Goal: Task Accomplishment & Management: Manage account settings

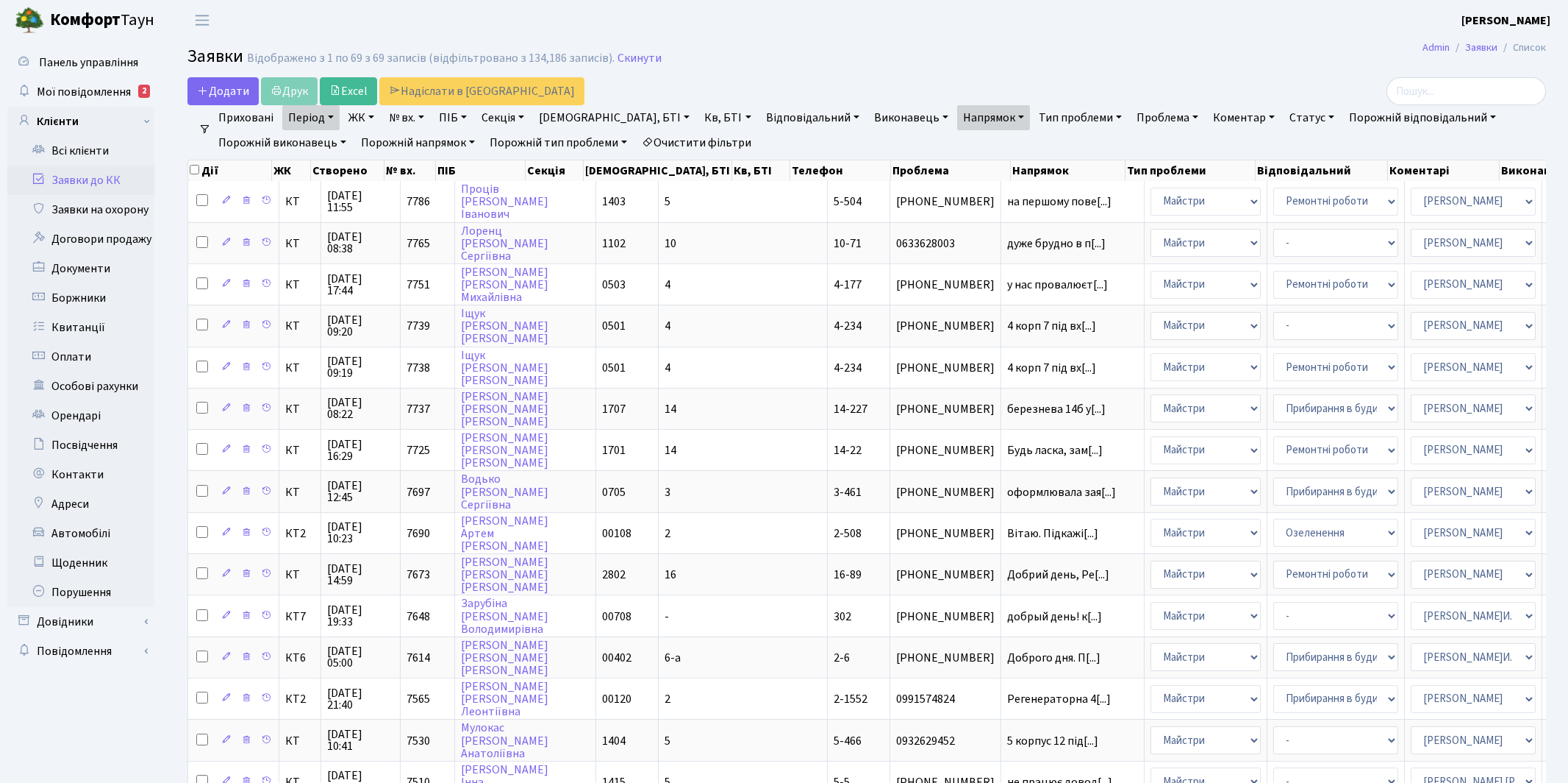
select select "250"
click at [102, 88] on span "Мої повідомлення" at bounding box center [84, 92] width 94 height 17
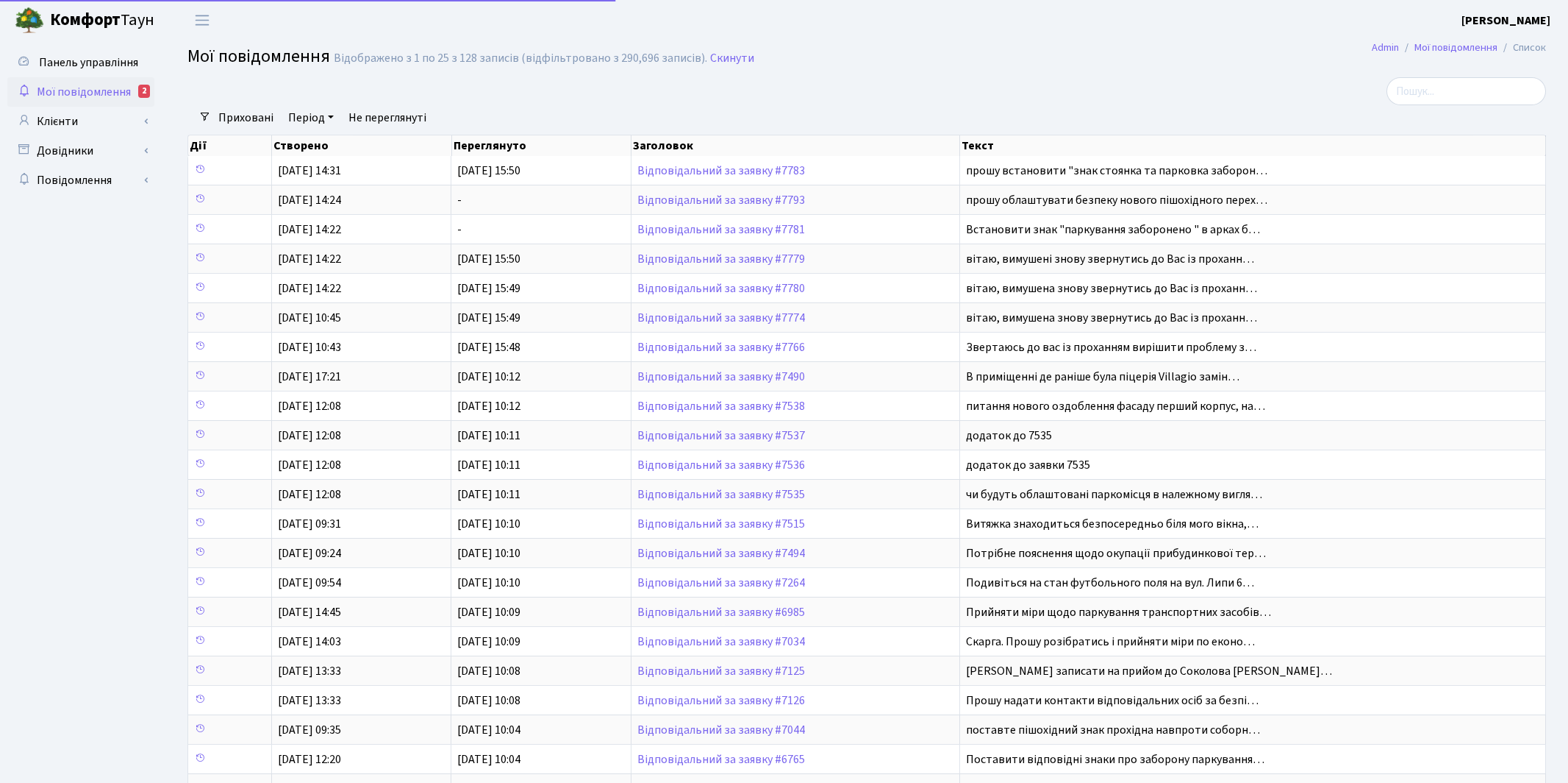
select select "25"
click at [64, 117] on link "Клієнти" at bounding box center [81, 121] width 148 height 29
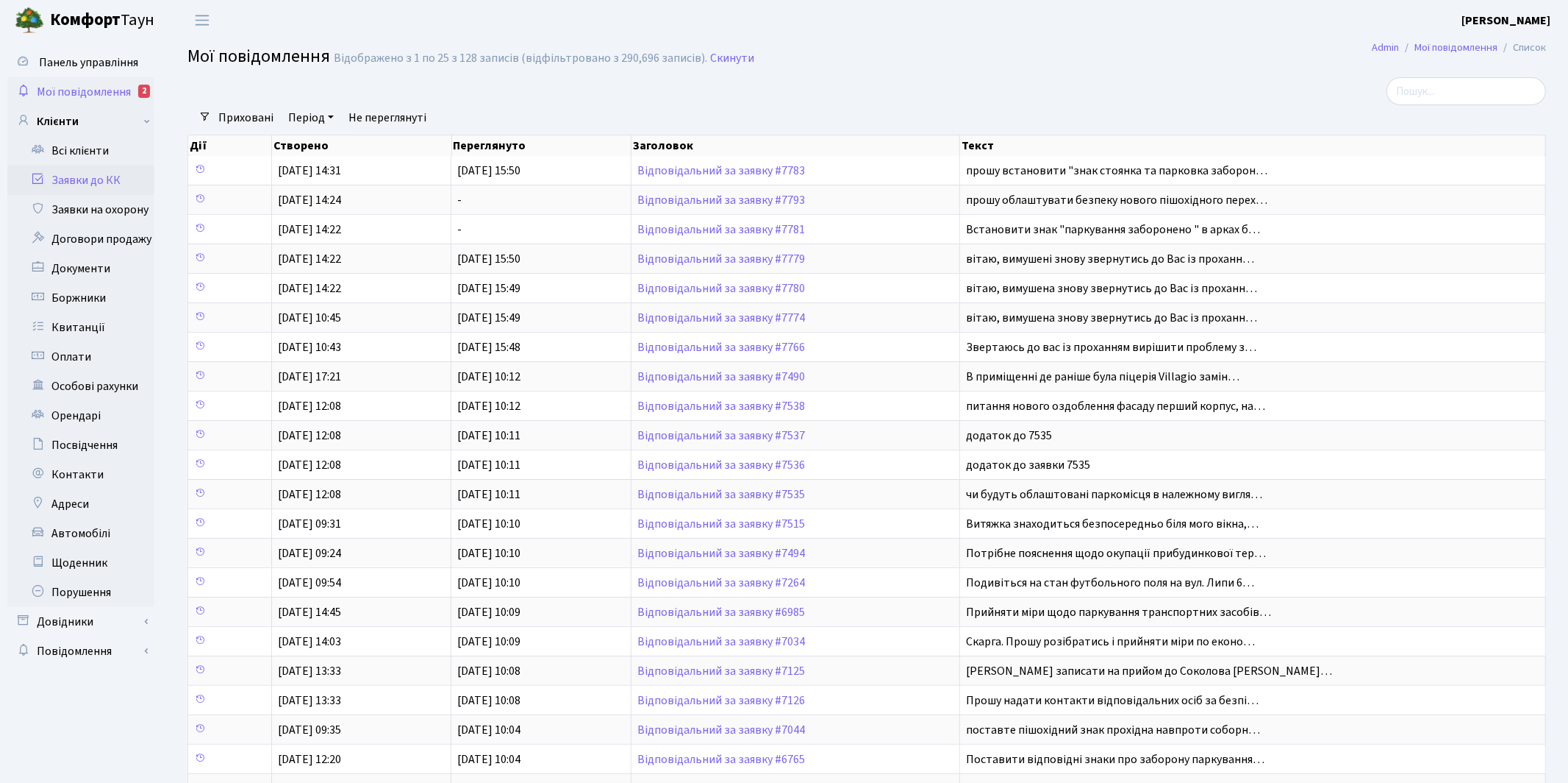
click at [81, 178] on link "Заявки до КК" at bounding box center [81, 180] width 148 height 29
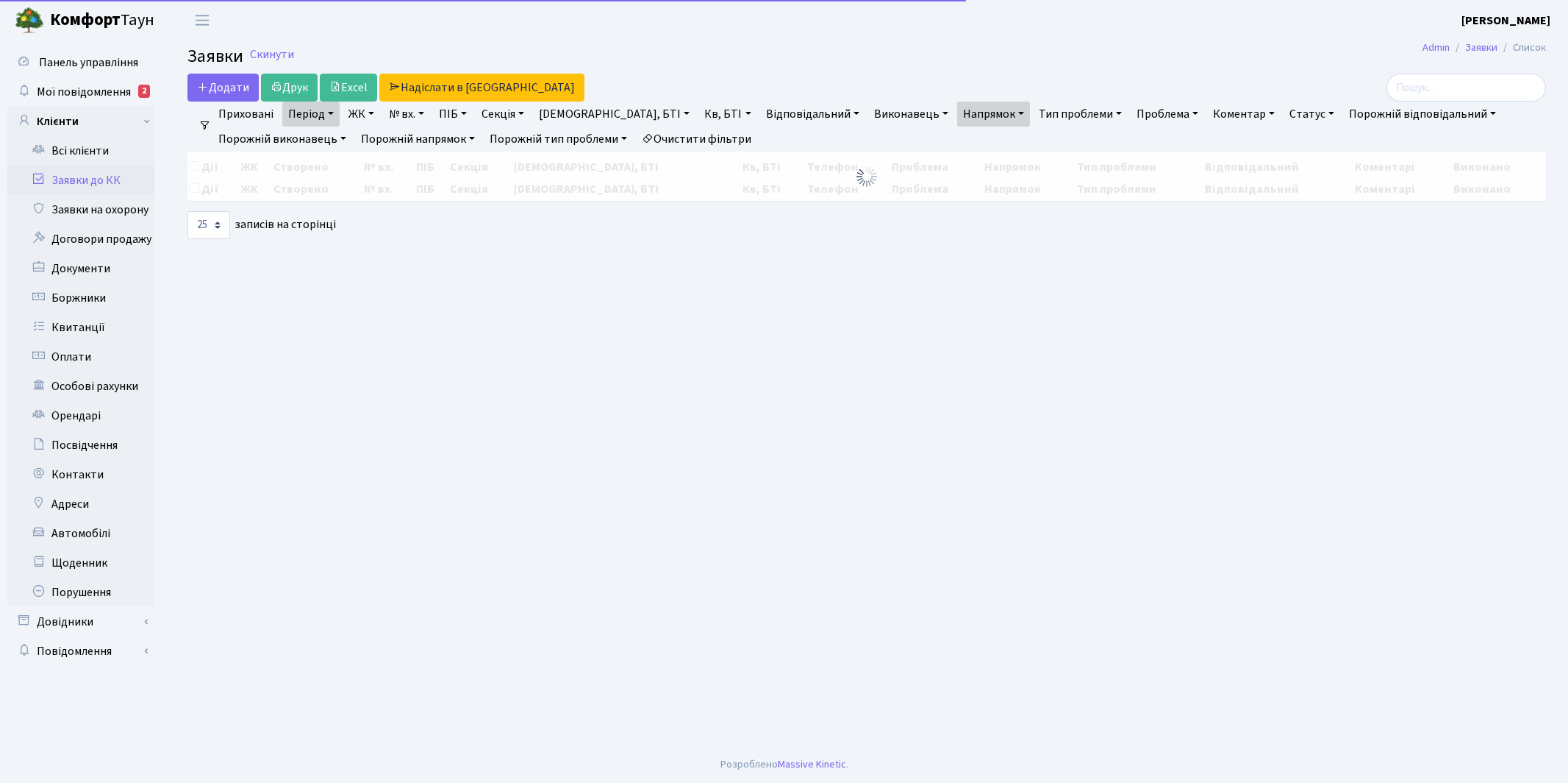
select select
select select "25"
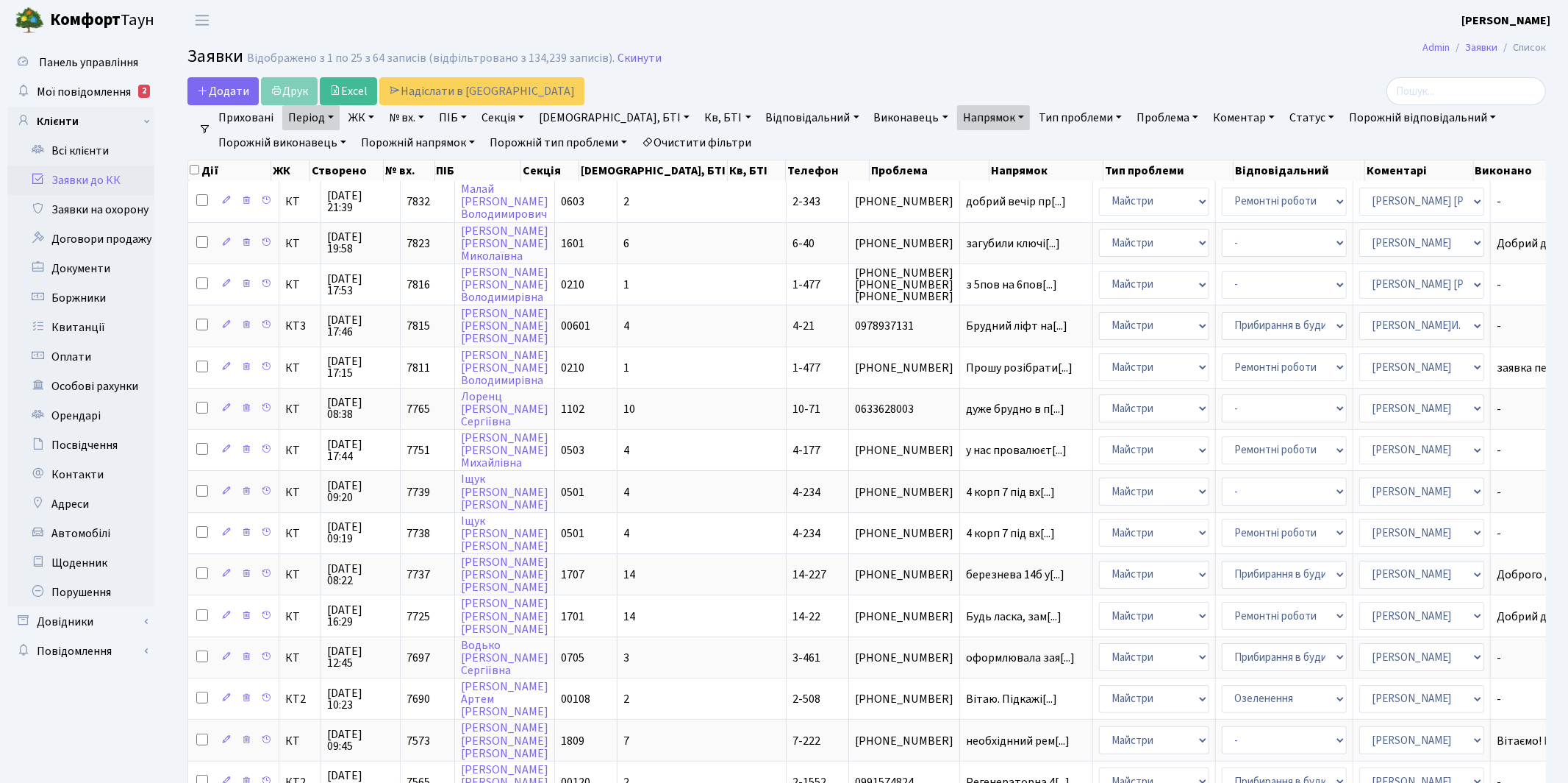
click at [363, 114] on link "ЖК" at bounding box center [361, 118] width 37 height 25
click at [793, 30] on header "Комфорт Таун Якін І. Мій обліковий запис Вийти" at bounding box center [784, 20] width 1568 height 40
click at [405, 114] on link "№ вх." at bounding box center [406, 118] width 47 height 25
type input "7607"
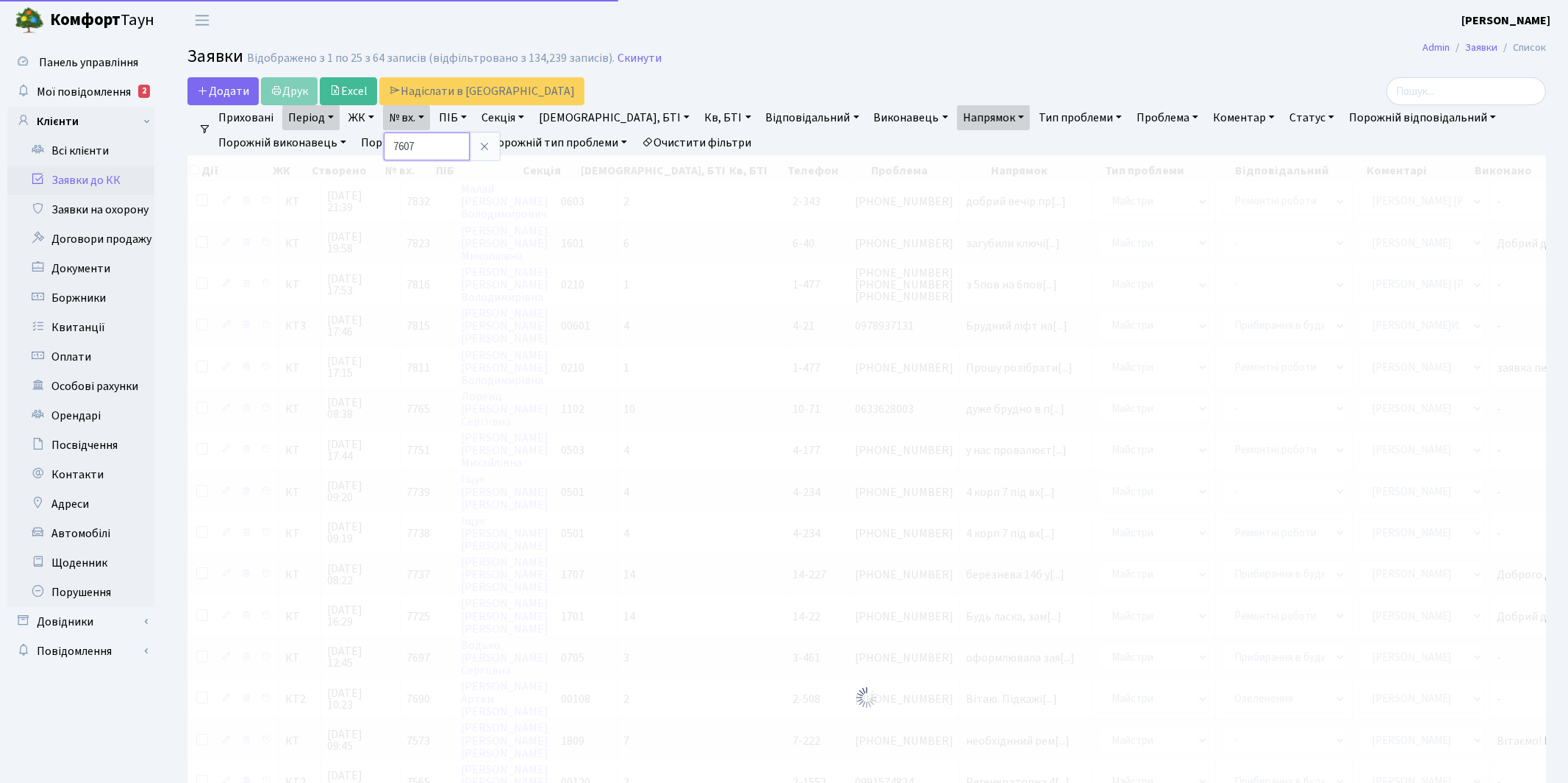
checkbox input "true"
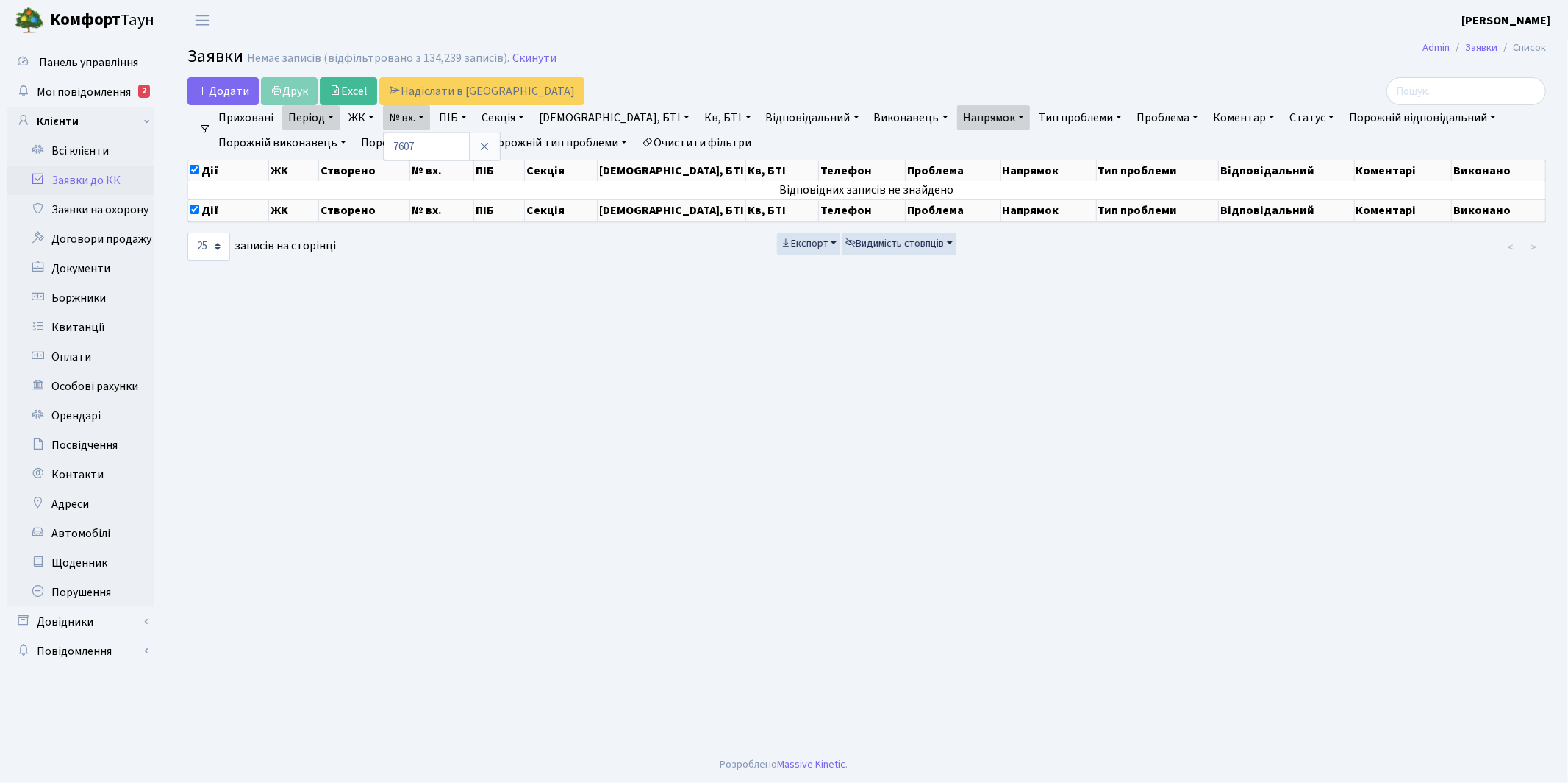
click at [700, 140] on link "Очистити фільтри" at bounding box center [697, 143] width 121 height 25
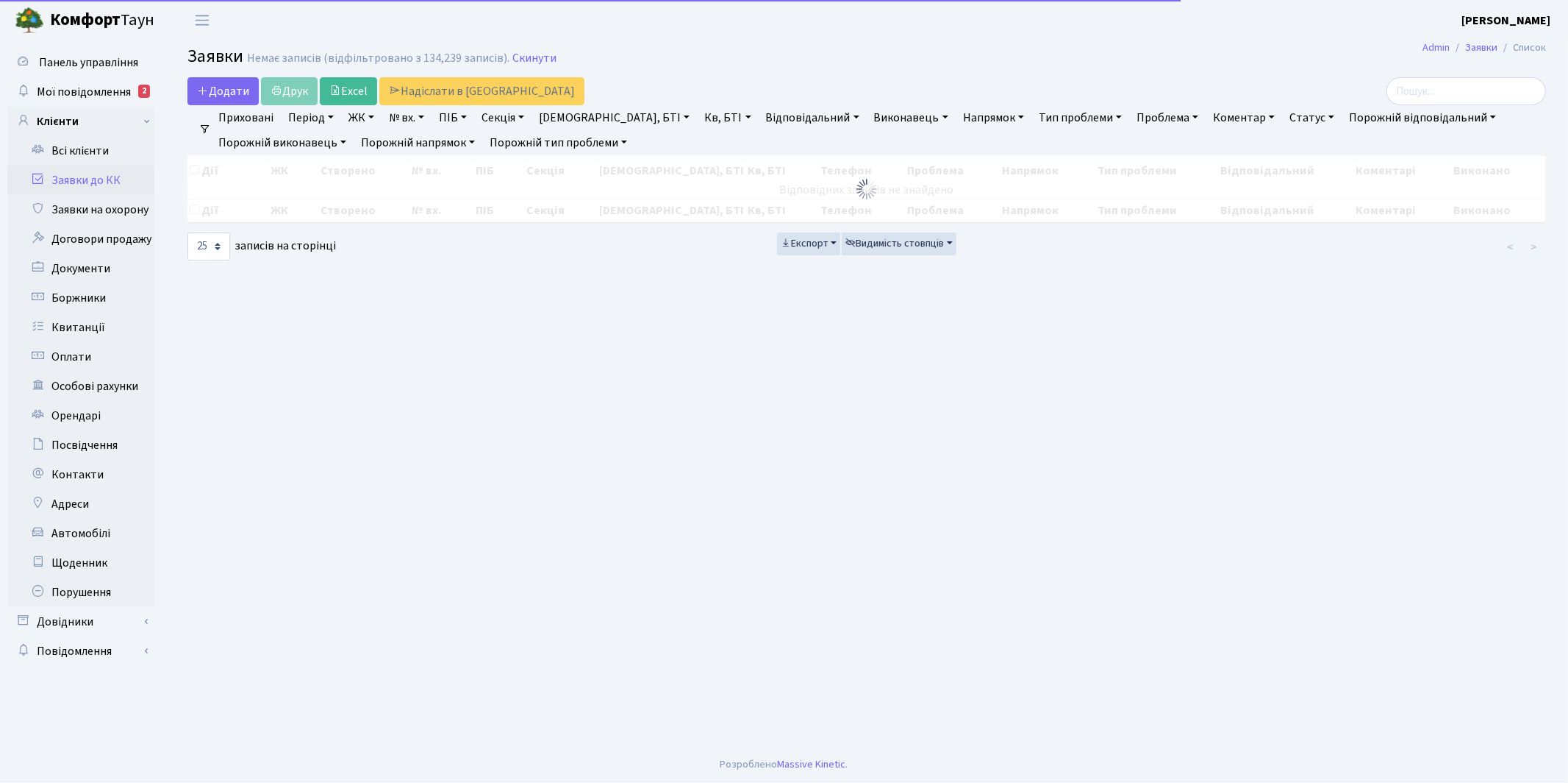
checkbox input "false"
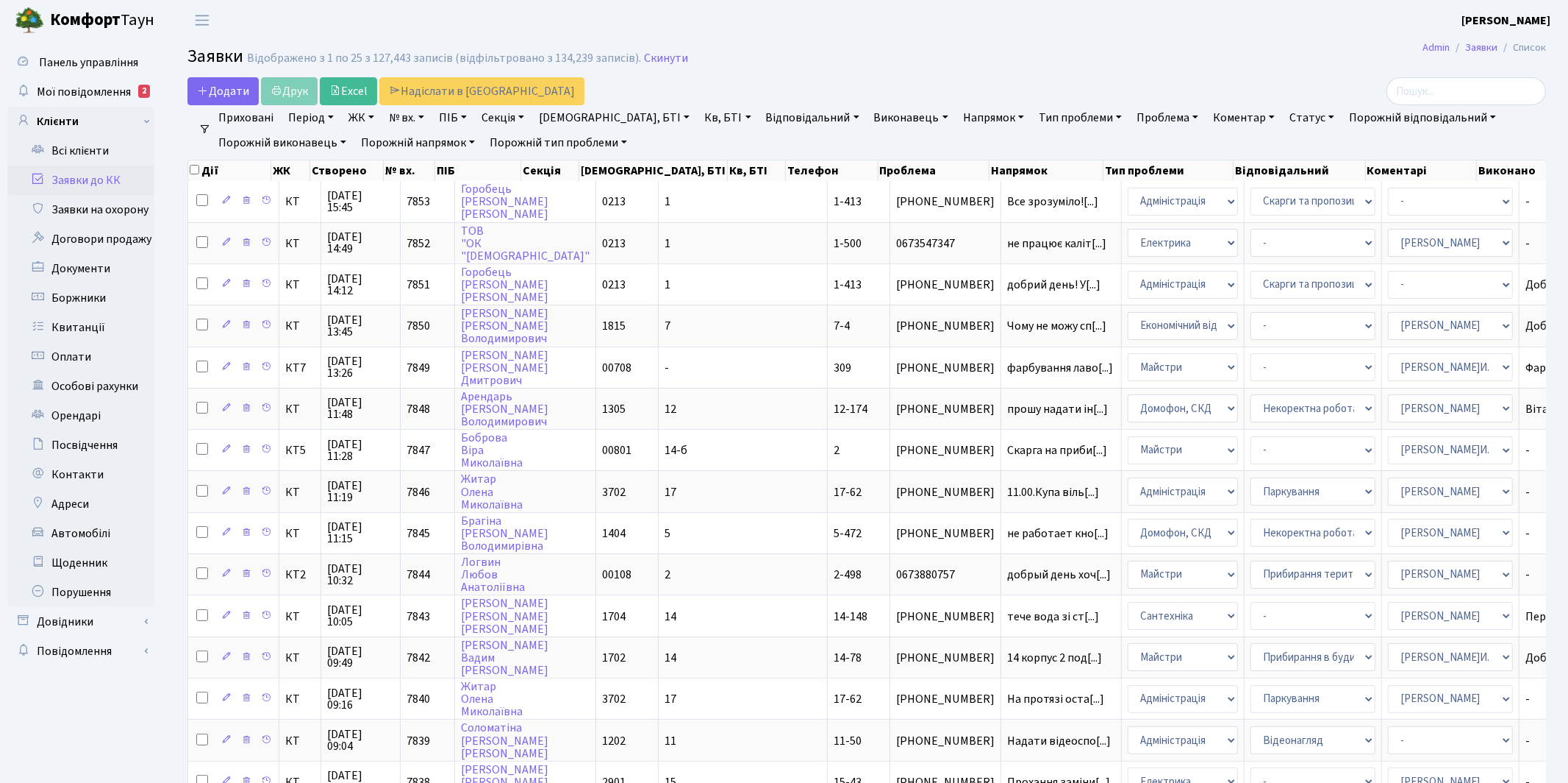
click at [413, 113] on link "№ вх." at bounding box center [406, 118] width 47 height 25
type input "7607"
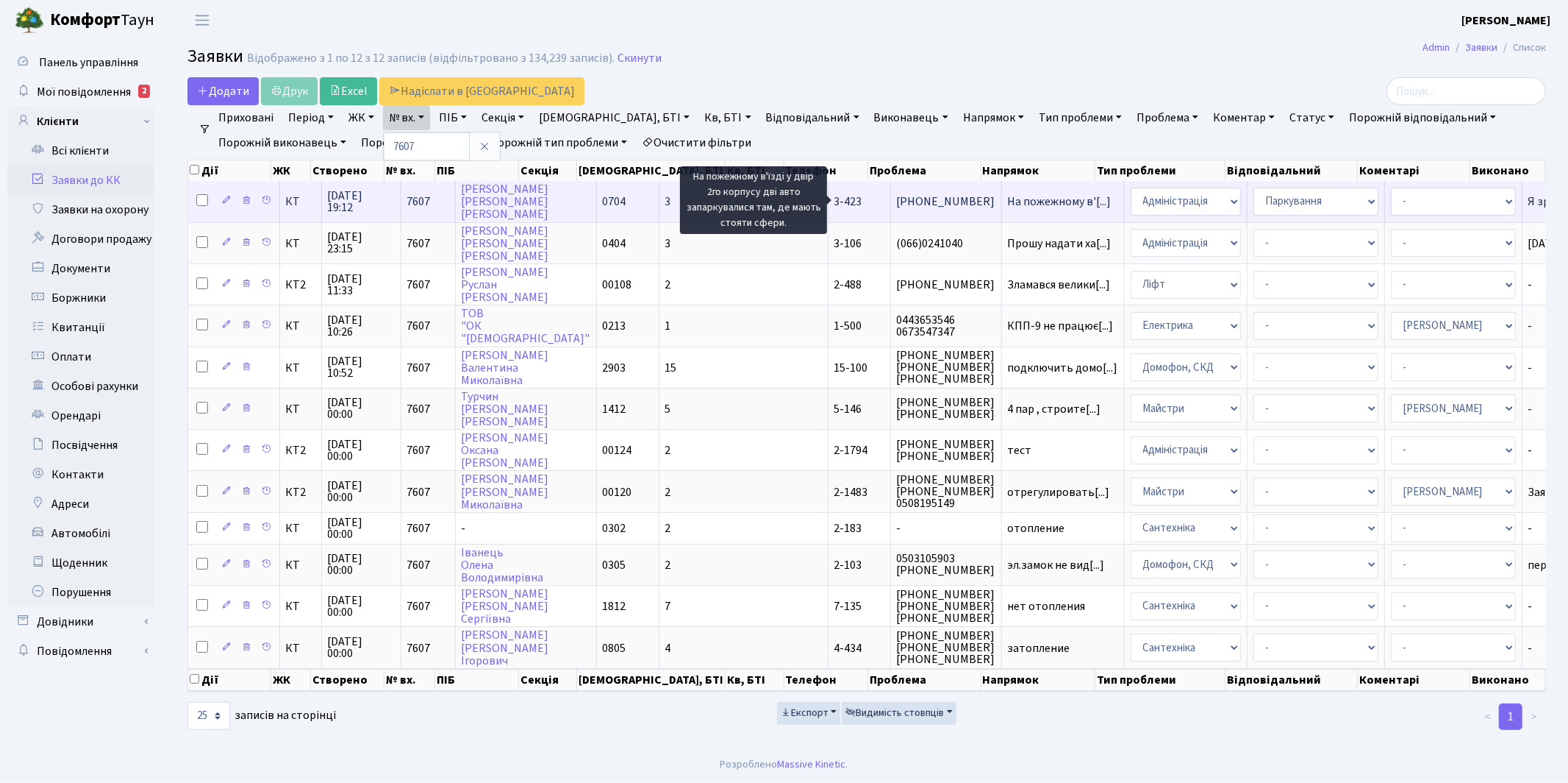
click at [1008, 198] on span "На пожежному в'[...]" at bounding box center [1060, 201] width 104 height 17
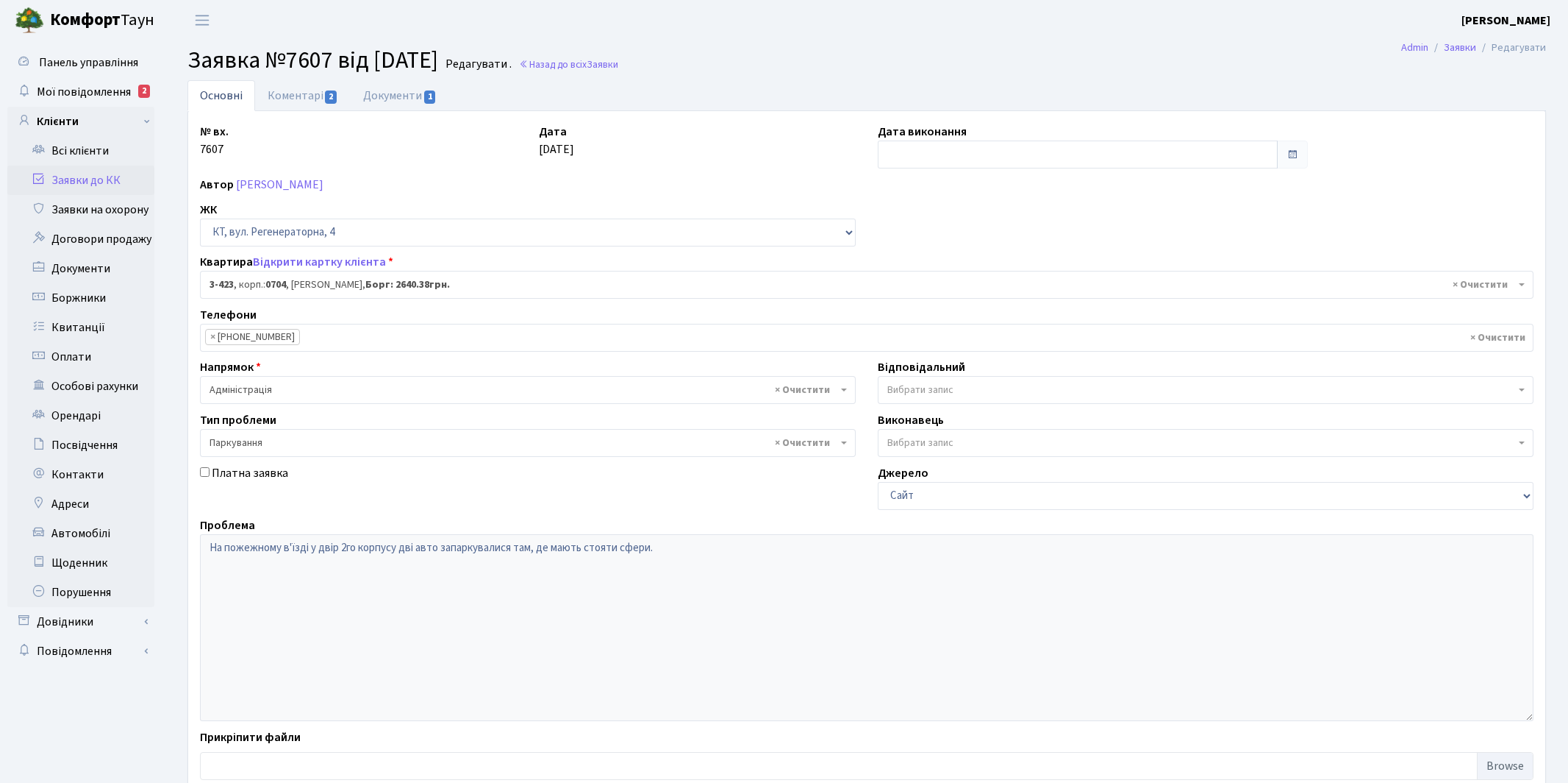
select select "1641"
select select "66"
click at [395, 95] on link "Документи 1" at bounding box center [400, 95] width 99 height 30
select select "25"
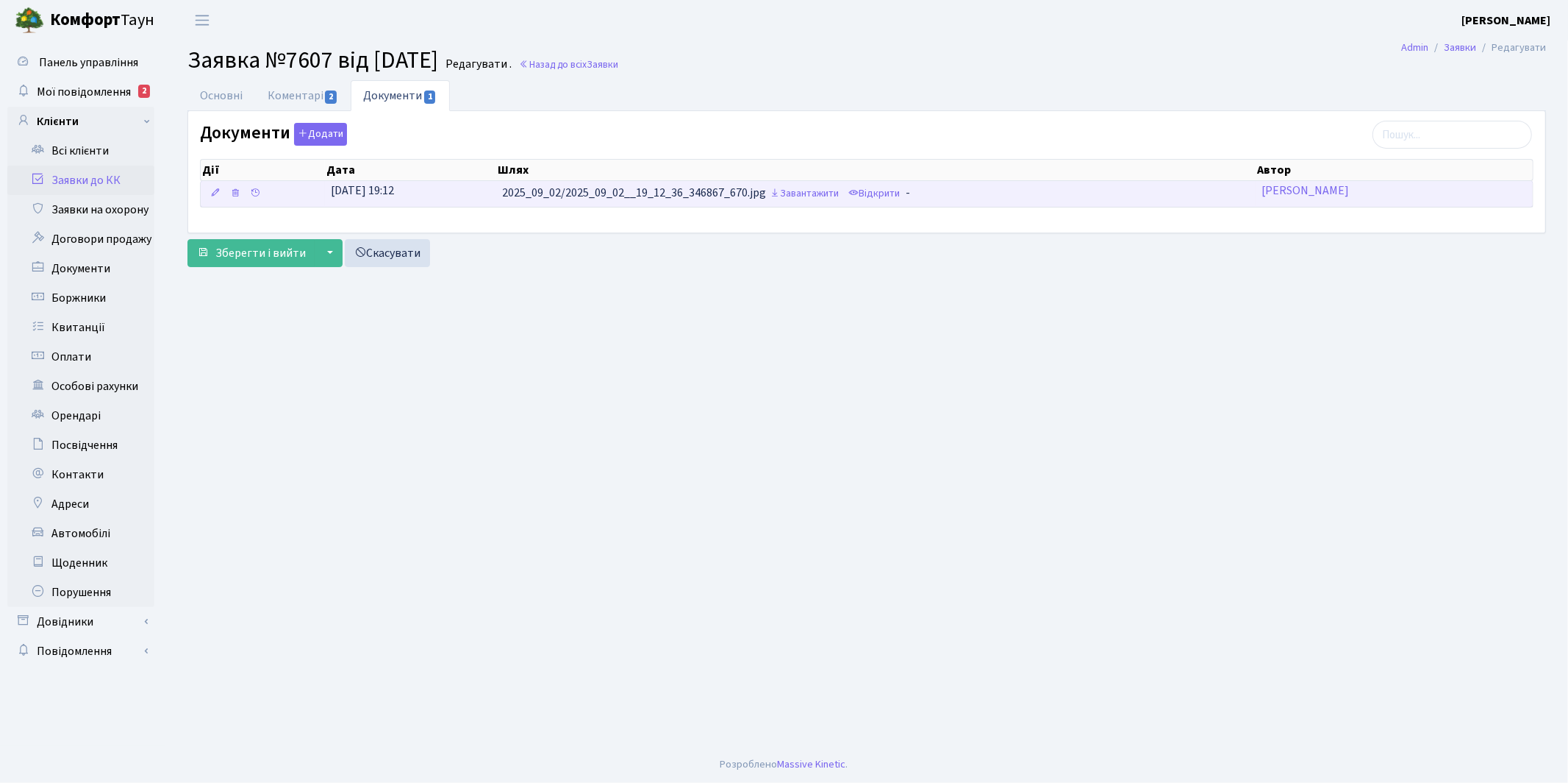
click at [356, 188] on span "[DATE] 19:12" at bounding box center [362, 191] width 64 height 17
click at [816, 192] on link "Завантажити" at bounding box center [804, 194] width 76 height 22
